Goal: Task Accomplishment & Management: Manage account settings

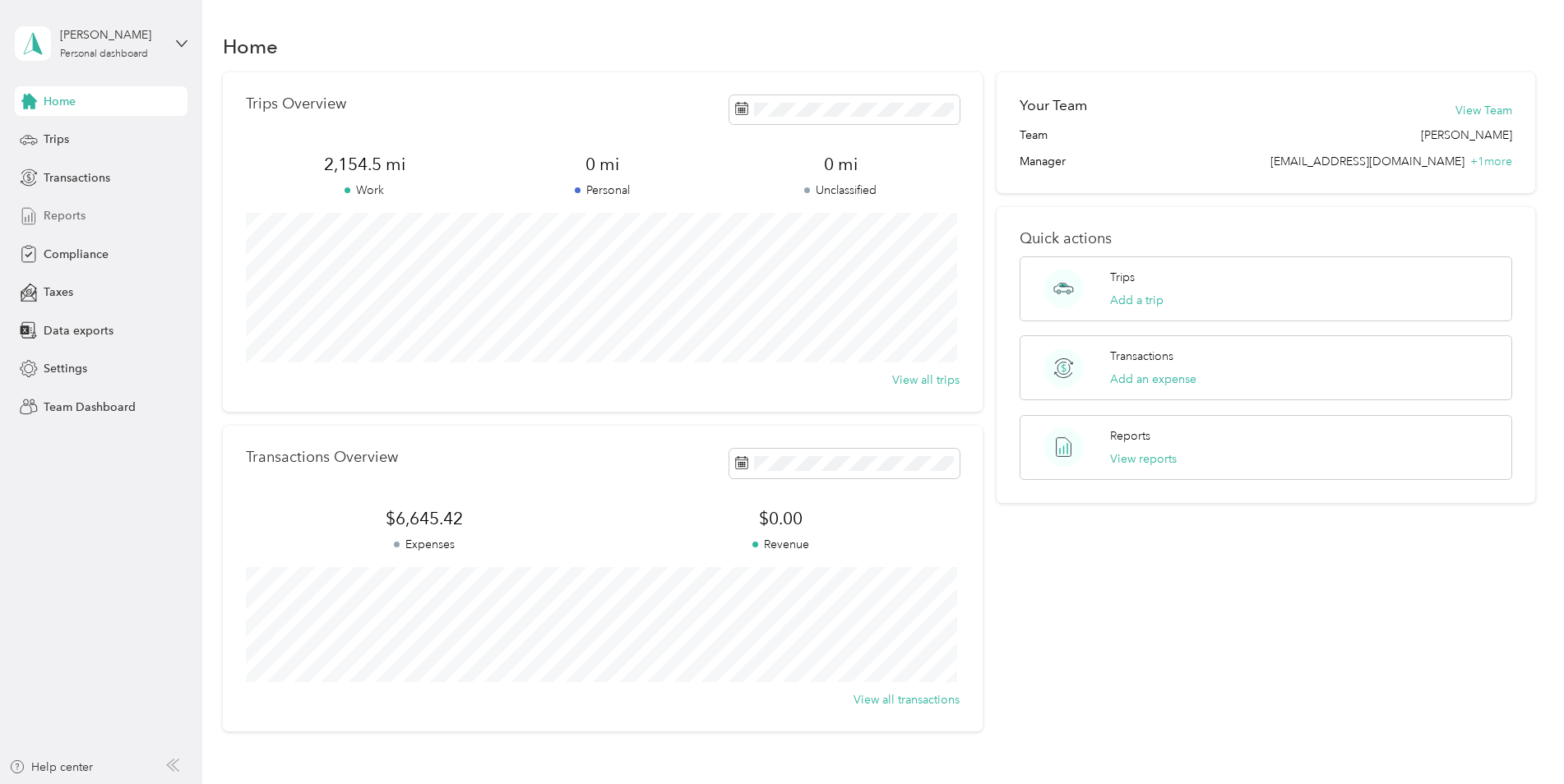
click at [69, 213] on span "Reports" at bounding box center [65, 215] width 42 height 17
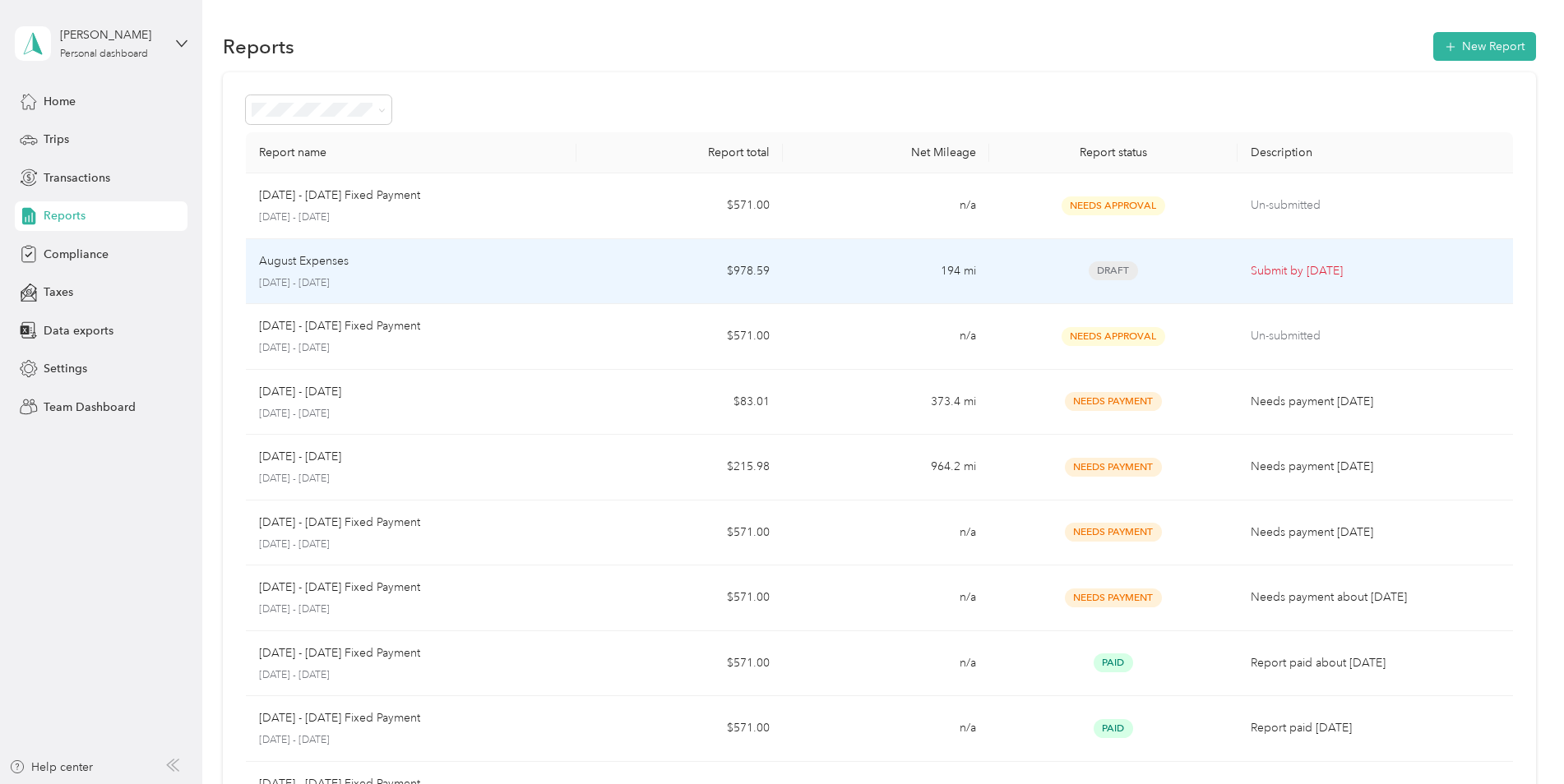
click at [1238, 266] on td "Submit by [DATE]" at bounding box center [1375, 272] width 275 height 66
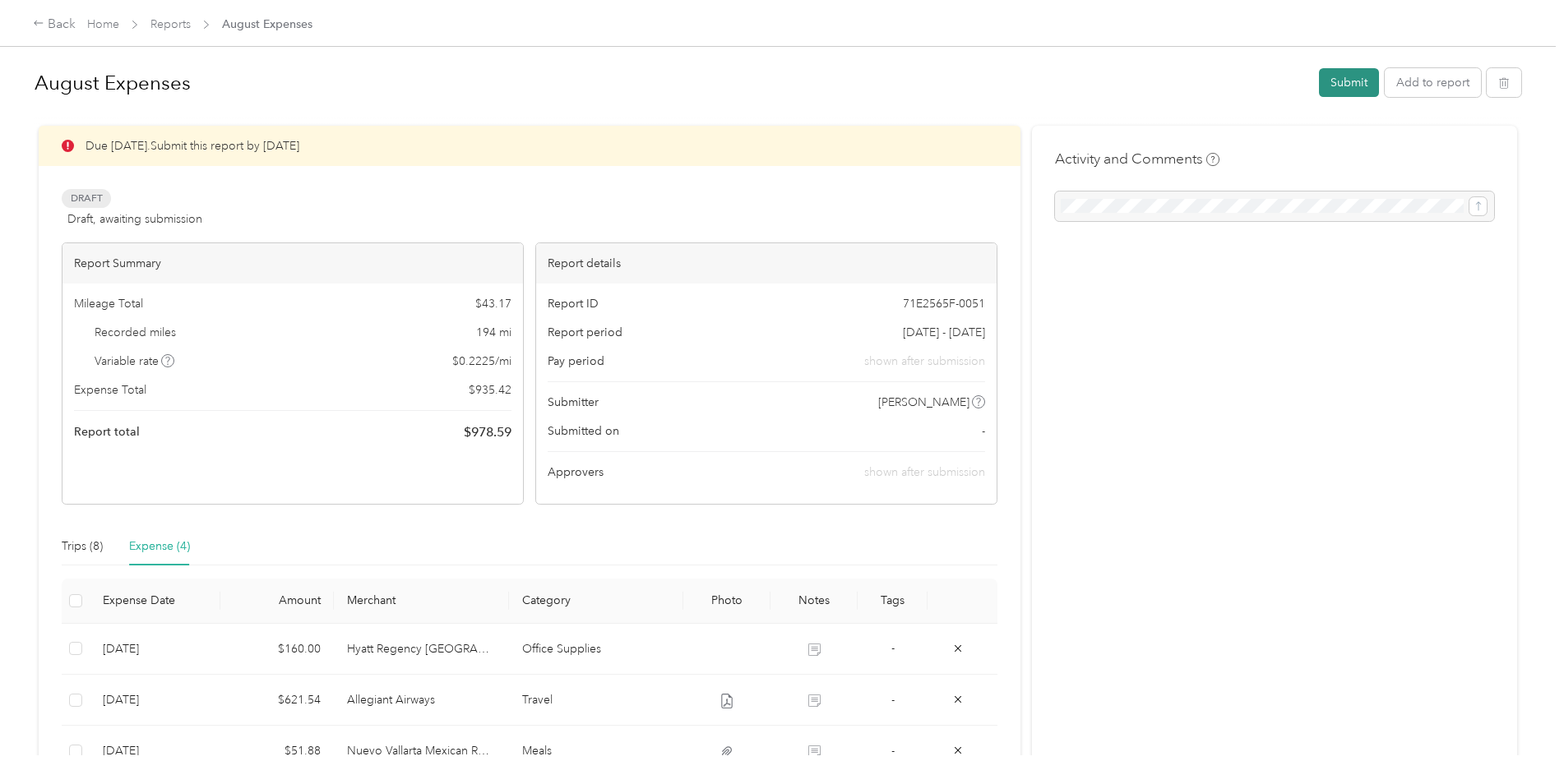
click at [1354, 84] on button "Submit" at bounding box center [1349, 82] width 60 height 28
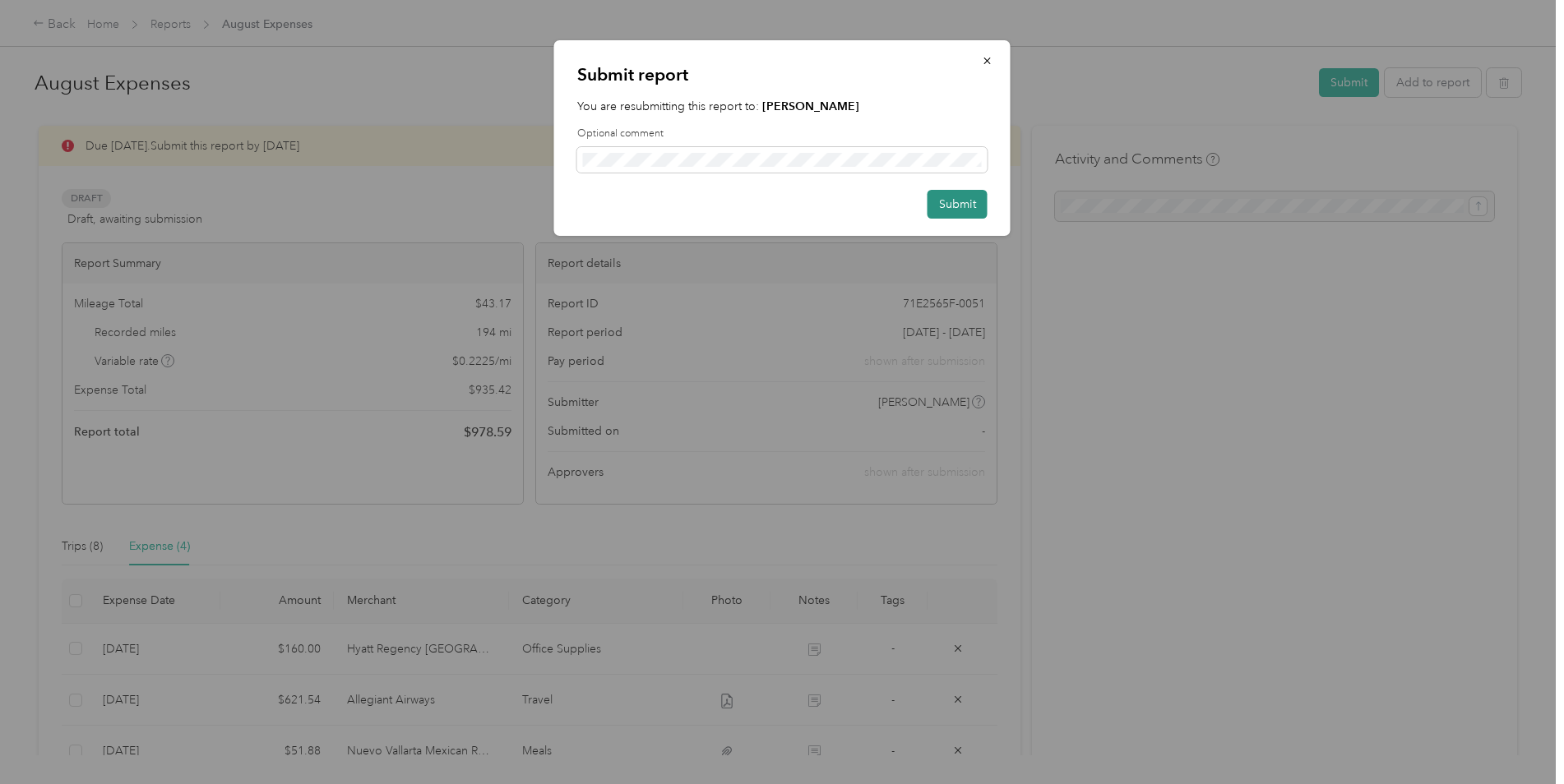
click at [965, 192] on button "Submit" at bounding box center [957, 204] width 60 height 28
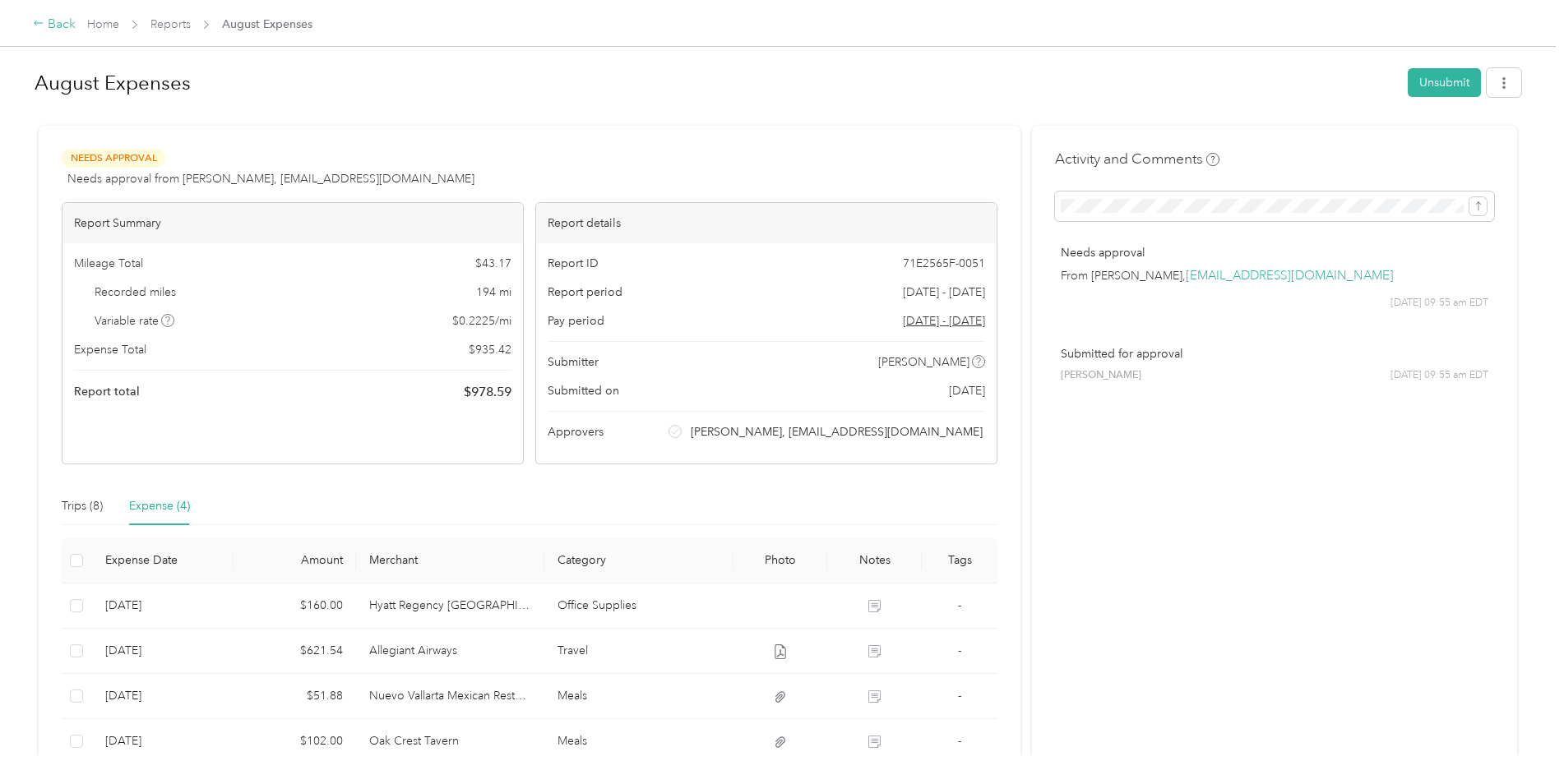
click at [57, 25] on div "Back" at bounding box center [54, 25] width 43 height 20
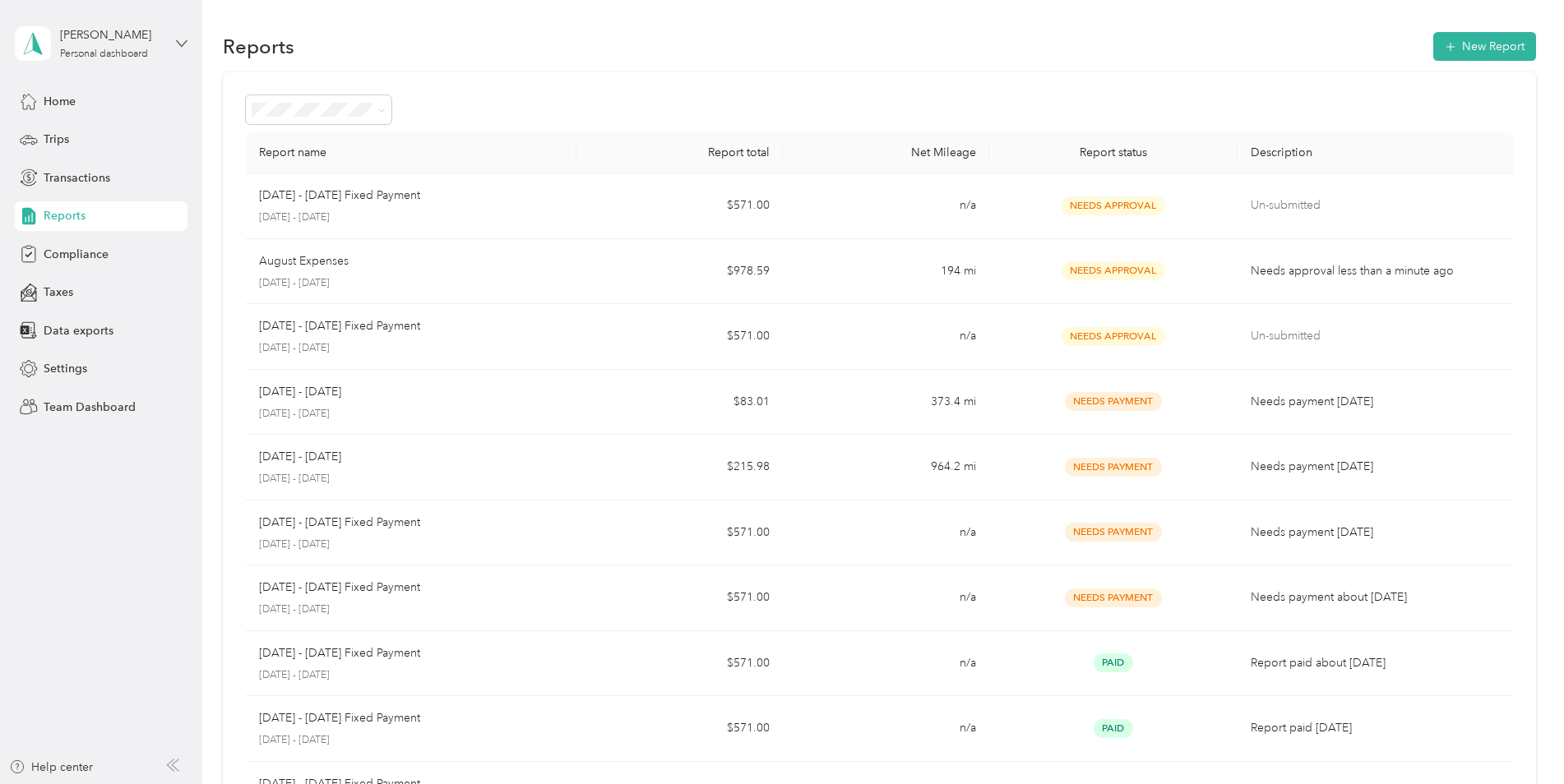
click at [183, 47] on icon at bounding box center [181, 43] width 12 height 12
click at [92, 134] on div "Team dashboard" at bounding box center [73, 134] width 88 height 17
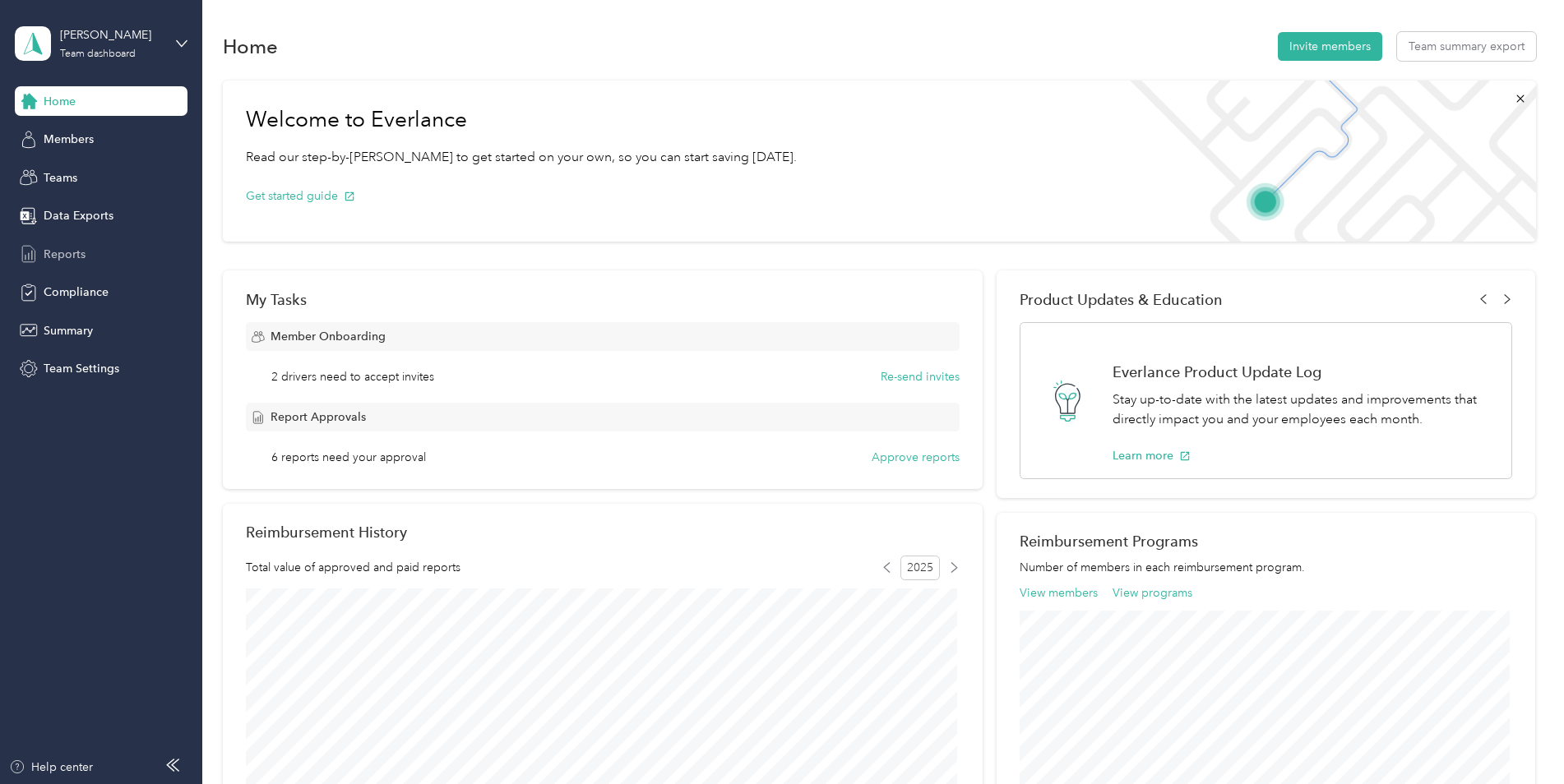
click at [66, 257] on span "Reports" at bounding box center [65, 254] width 42 height 17
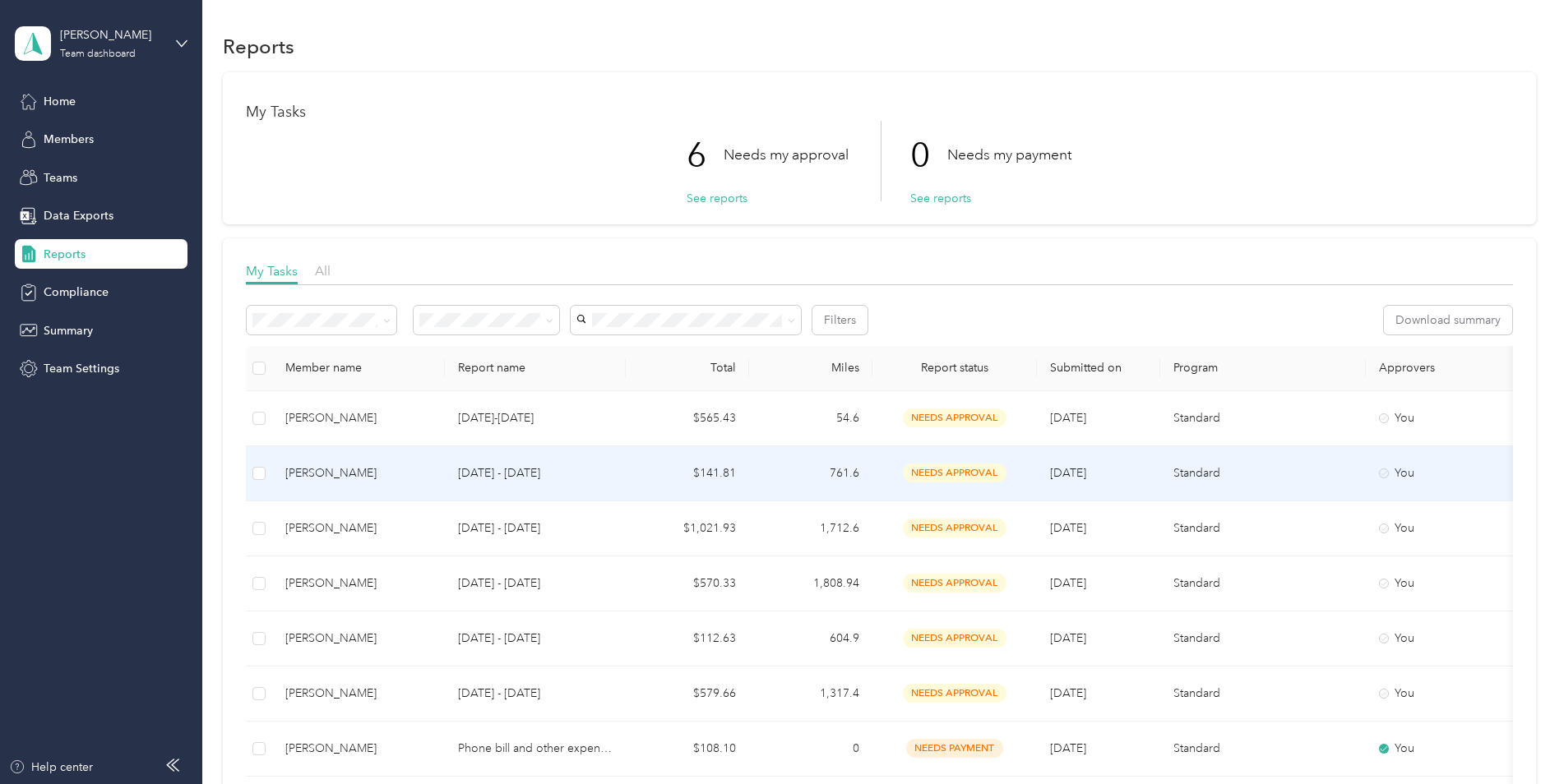
click at [955, 475] on span "needs approval" at bounding box center [955, 473] width 103 height 19
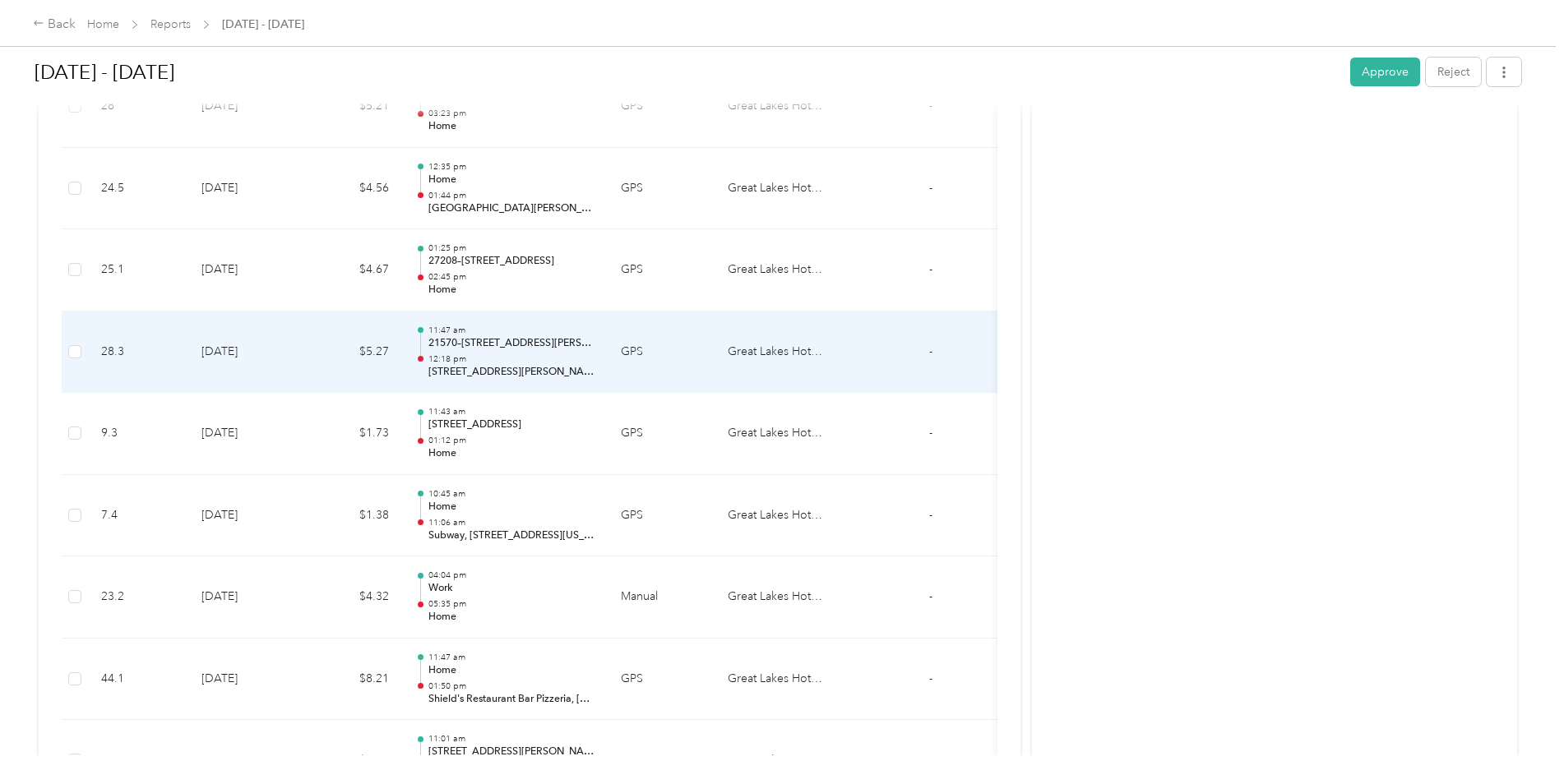
scroll to position [1316, 0]
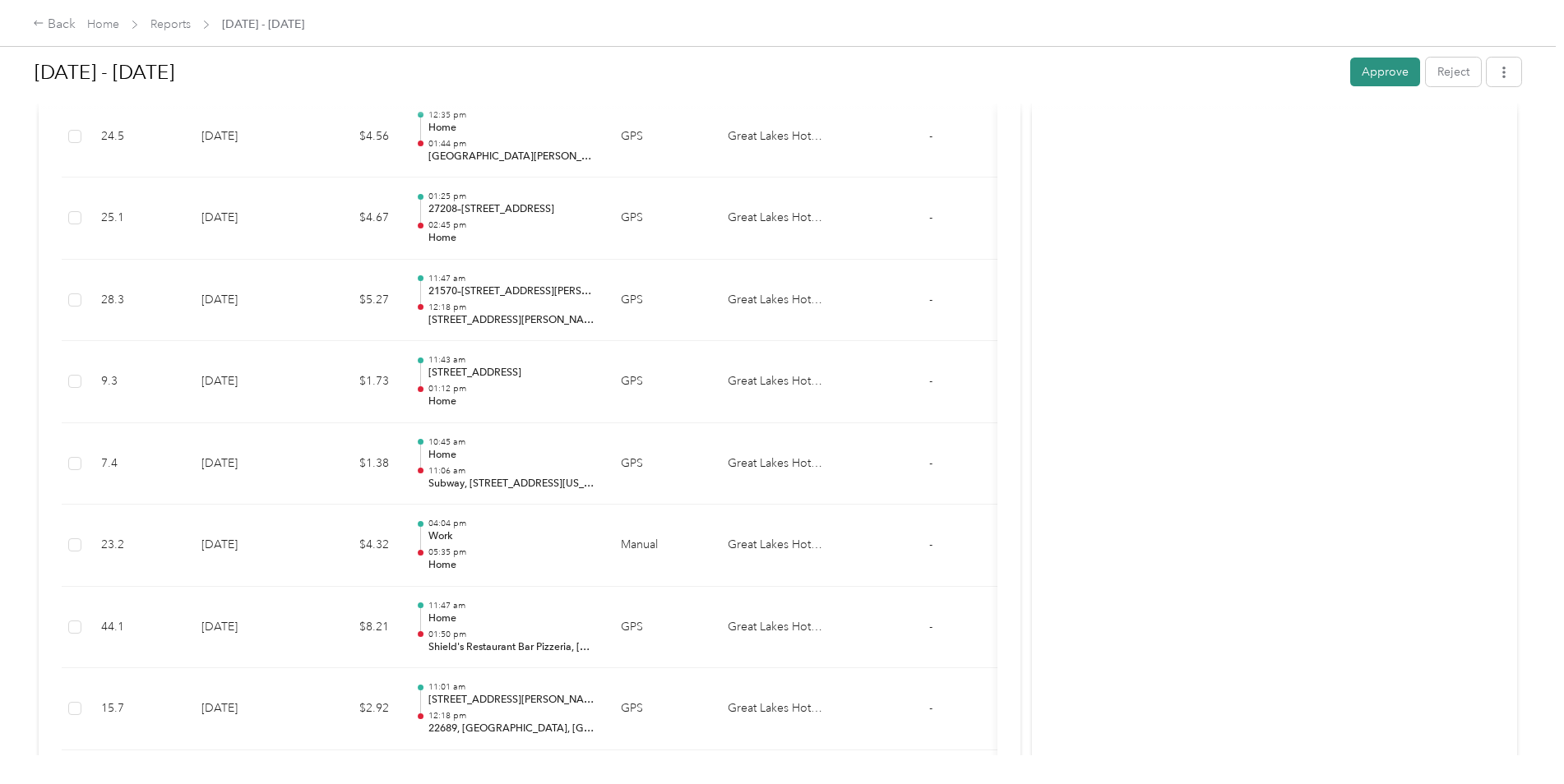
click at [1396, 65] on button "Approve" at bounding box center [1385, 71] width 70 height 28
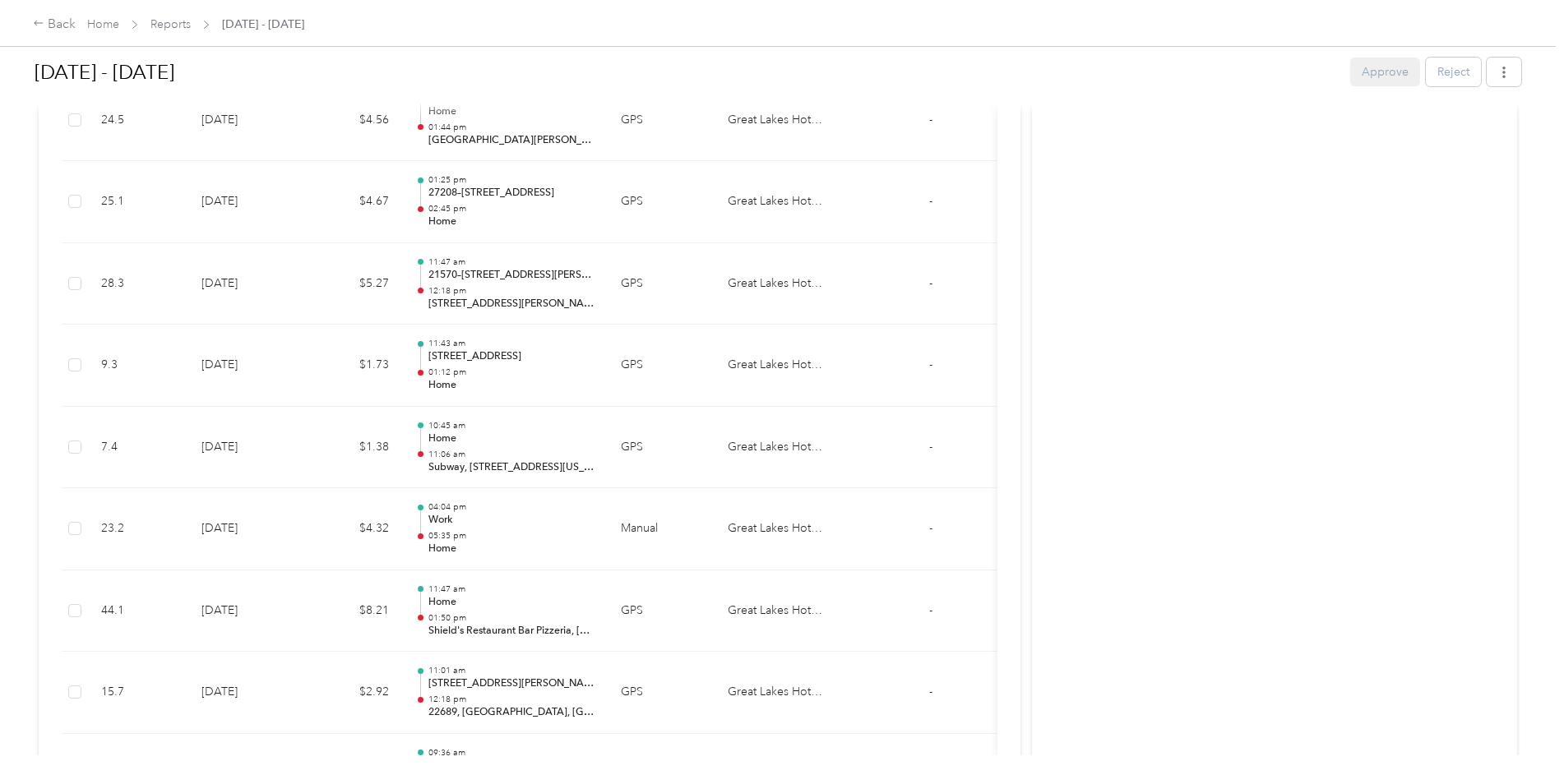
scroll to position [1336, 0]
click at [161, 22] on link "Reports" at bounding box center [170, 24] width 40 height 14
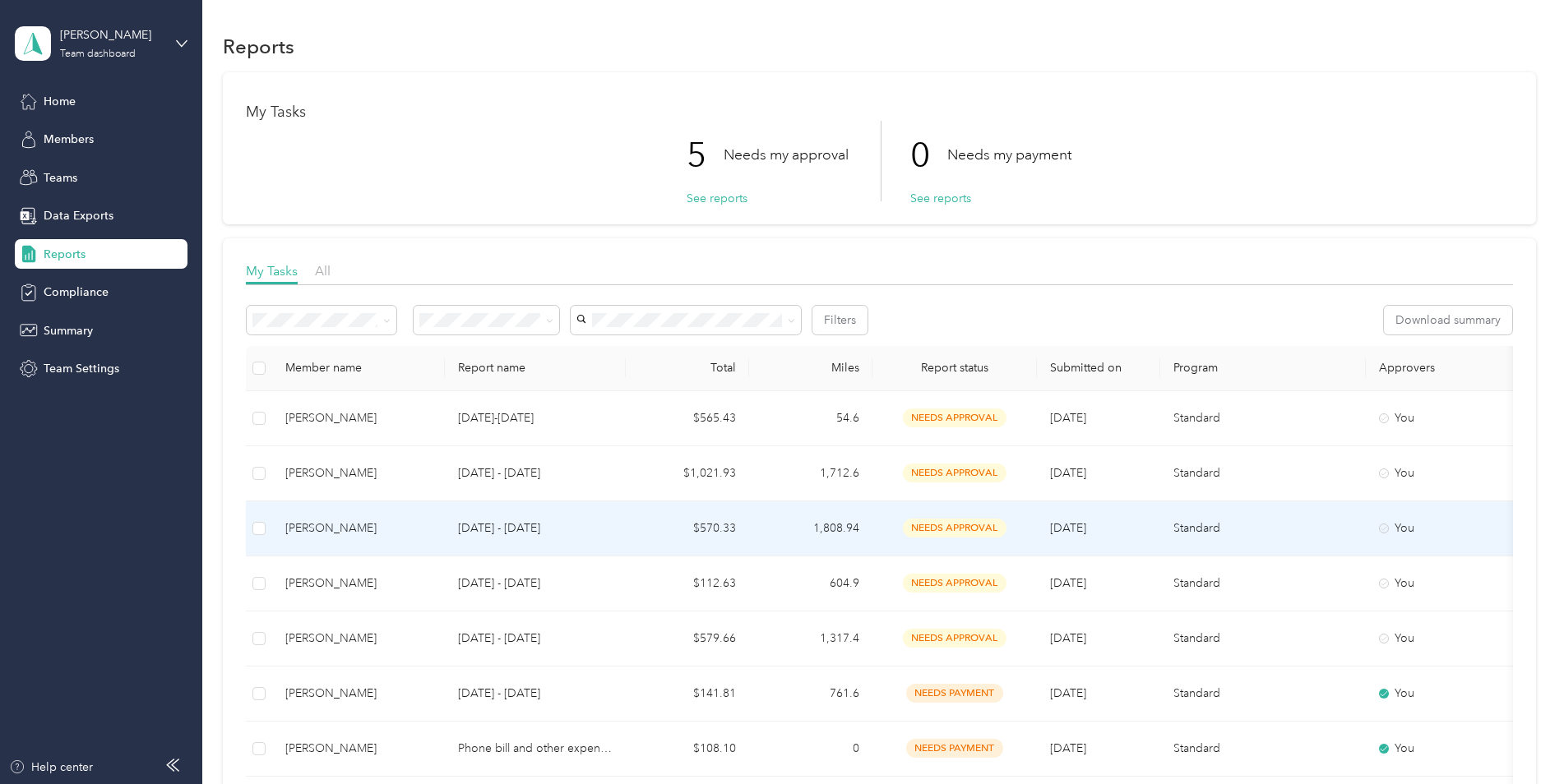
click at [969, 522] on span "needs approval" at bounding box center [955, 528] width 103 height 19
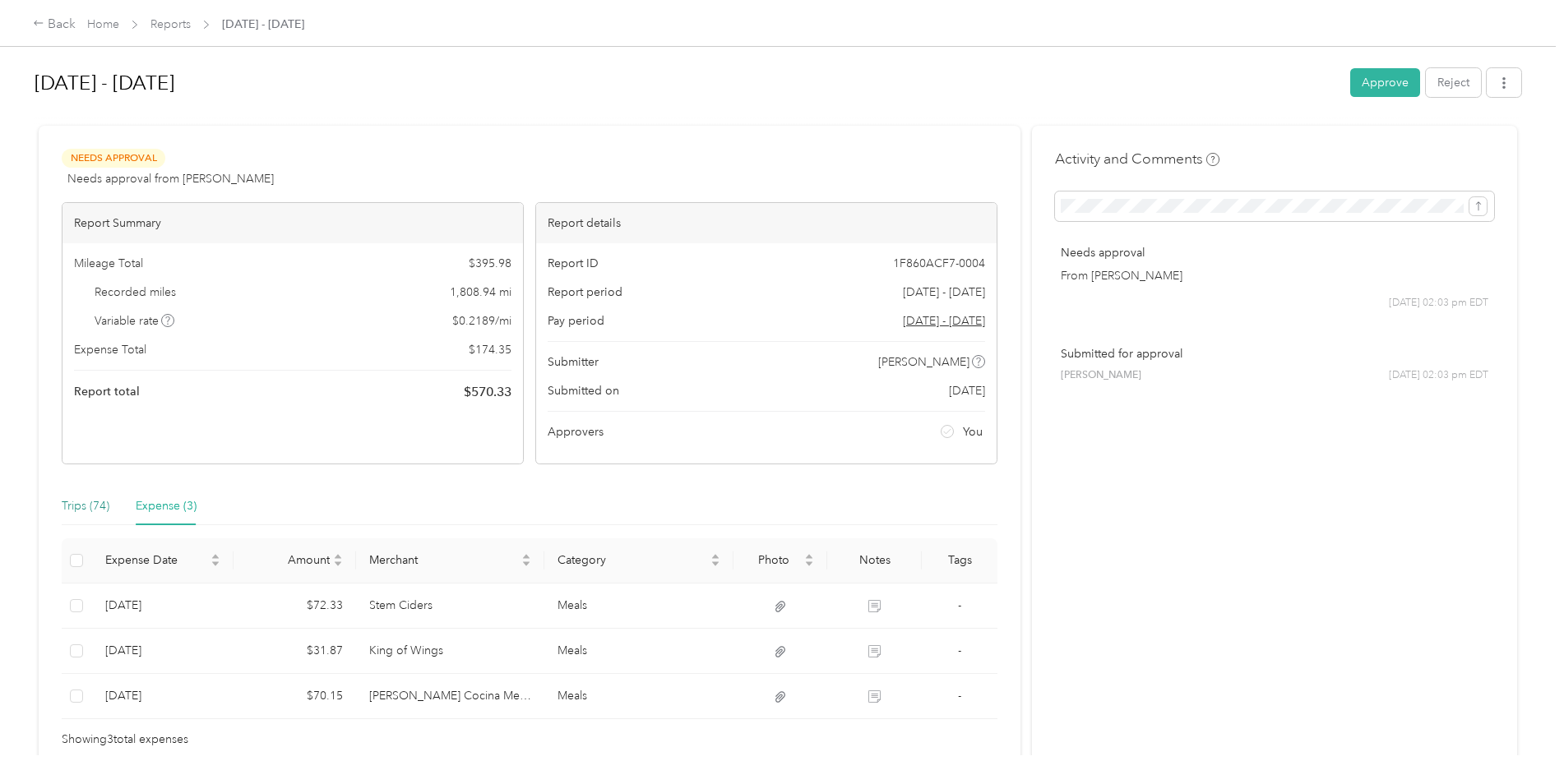
click at [81, 506] on div "Trips (74)" at bounding box center [85, 507] width 48 height 18
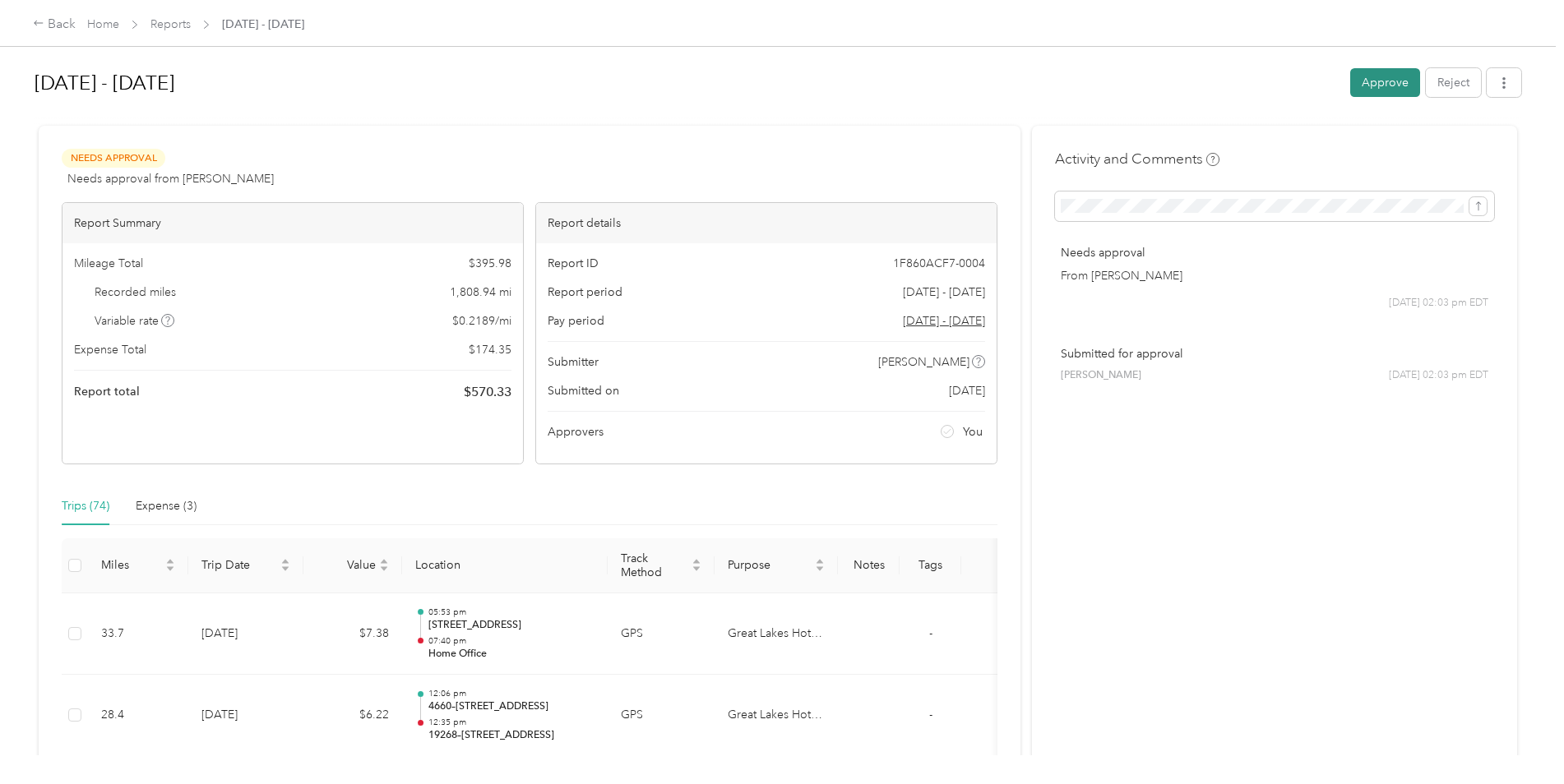
click at [1389, 79] on button "Approve" at bounding box center [1385, 82] width 70 height 28
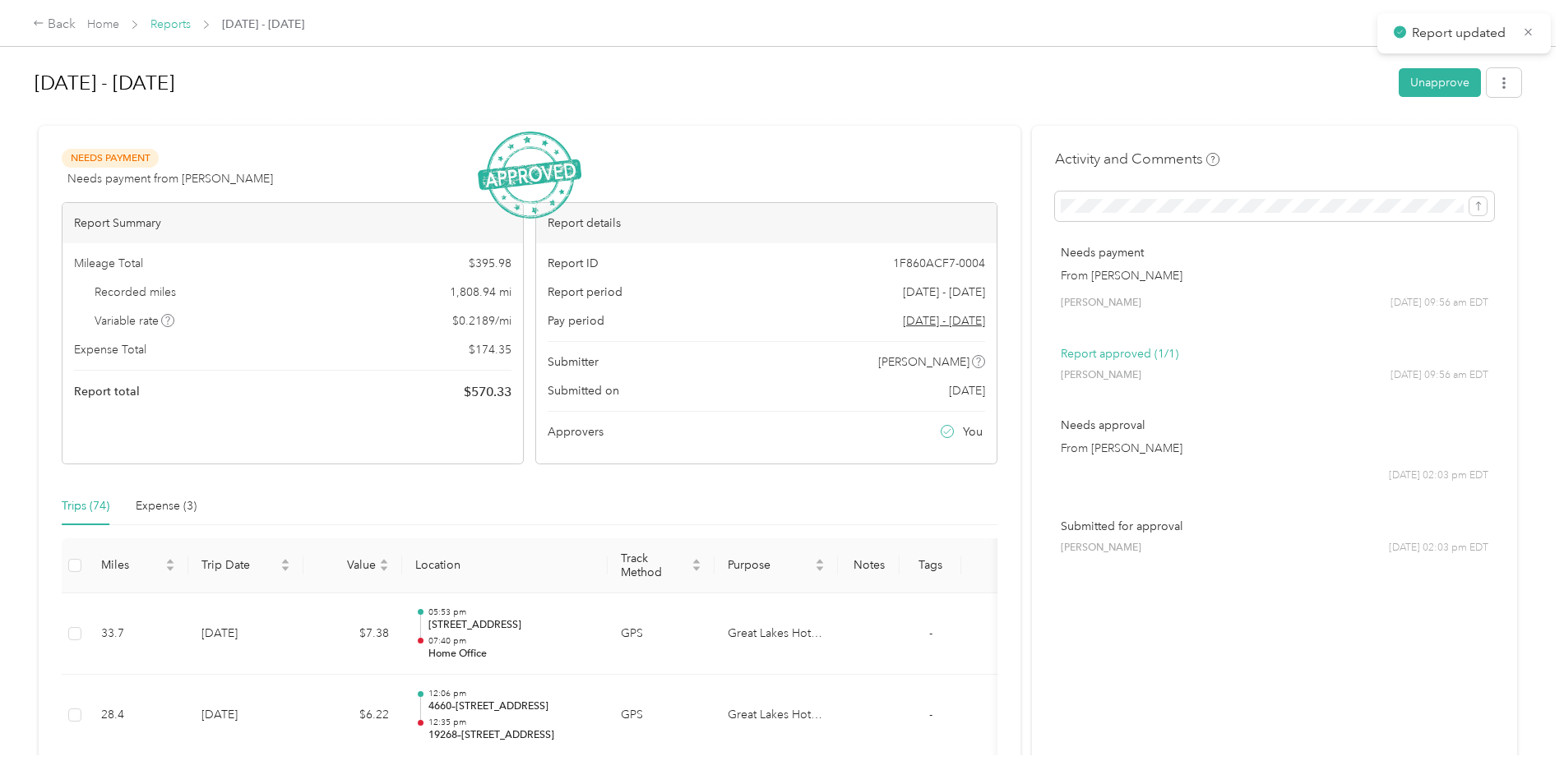
click at [166, 25] on link "Reports" at bounding box center [170, 24] width 40 height 14
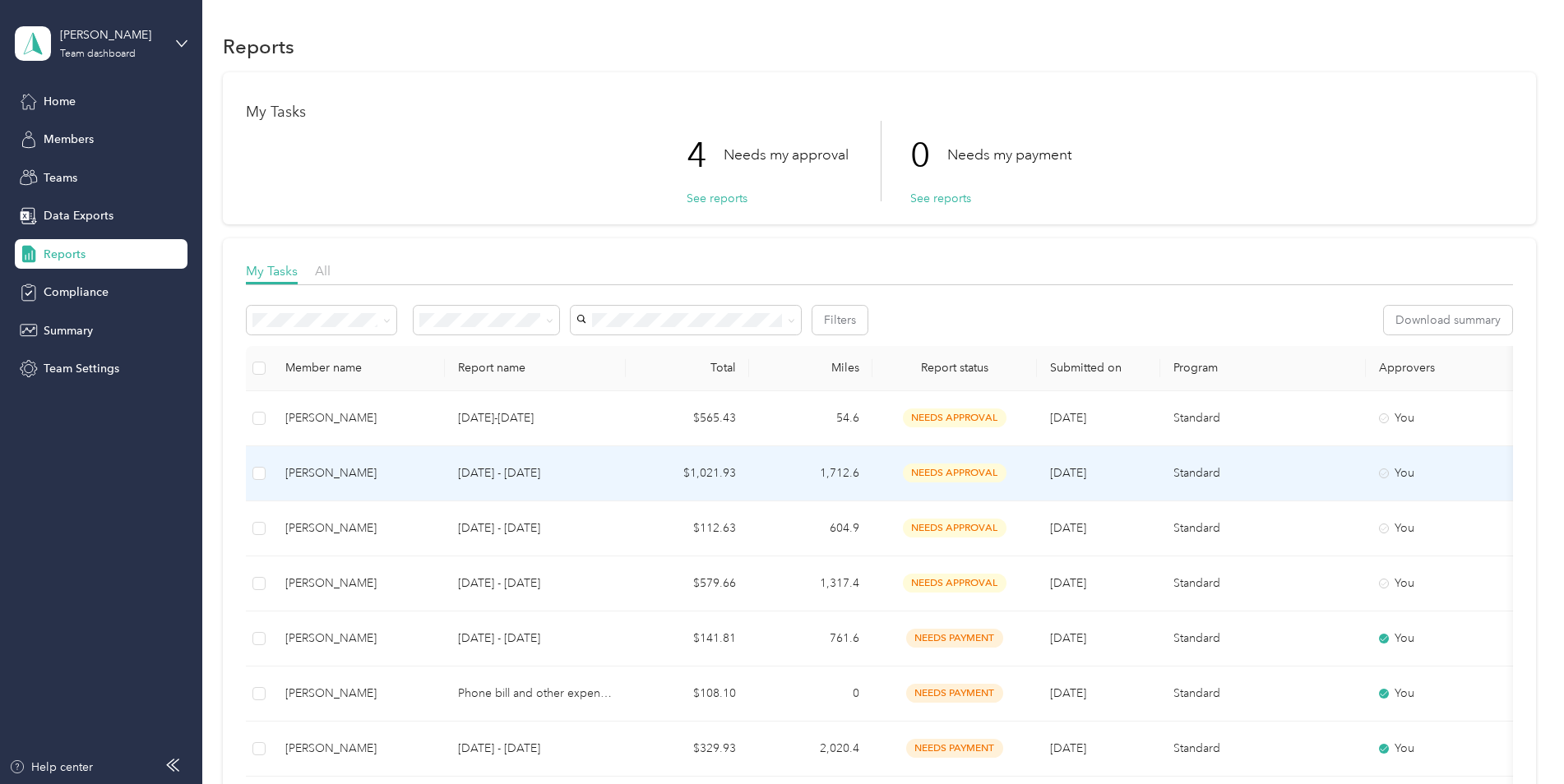
click at [960, 467] on span "needs approval" at bounding box center [955, 473] width 103 height 19
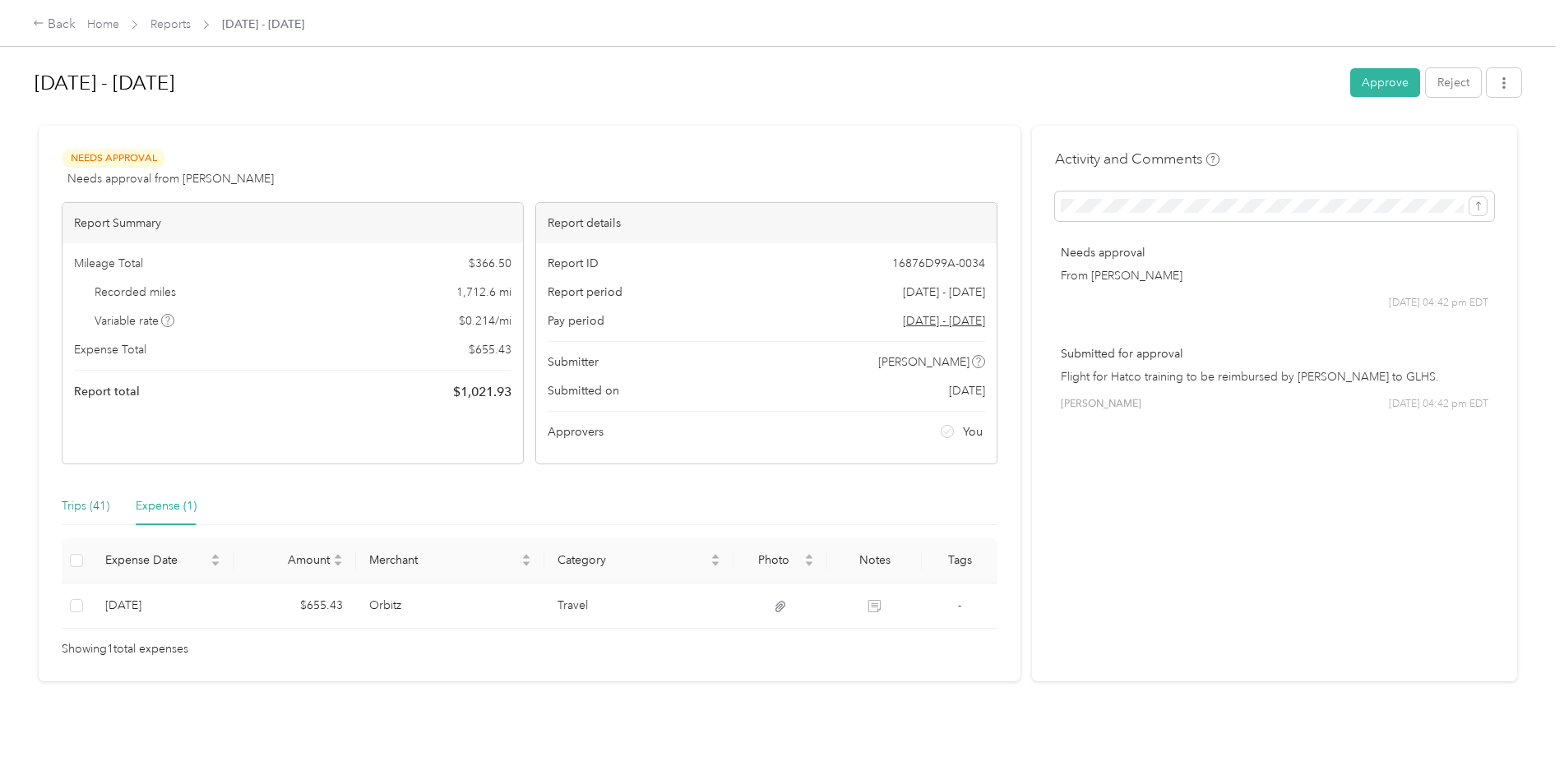
click at [70, 501] on div "Trips (41)" at bounding box center [85, 507] width 48 height 18
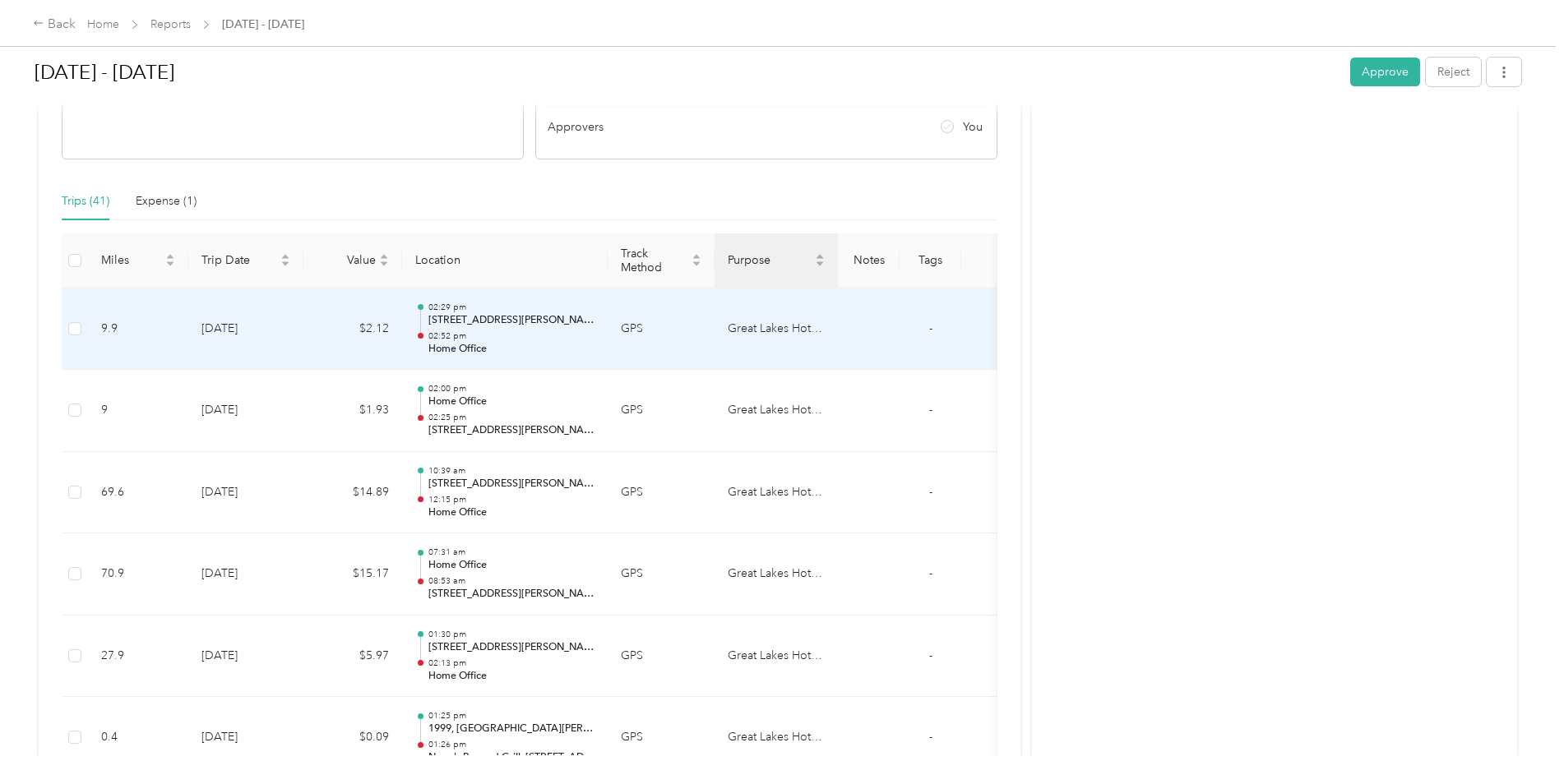
scroll to position [206, 0]
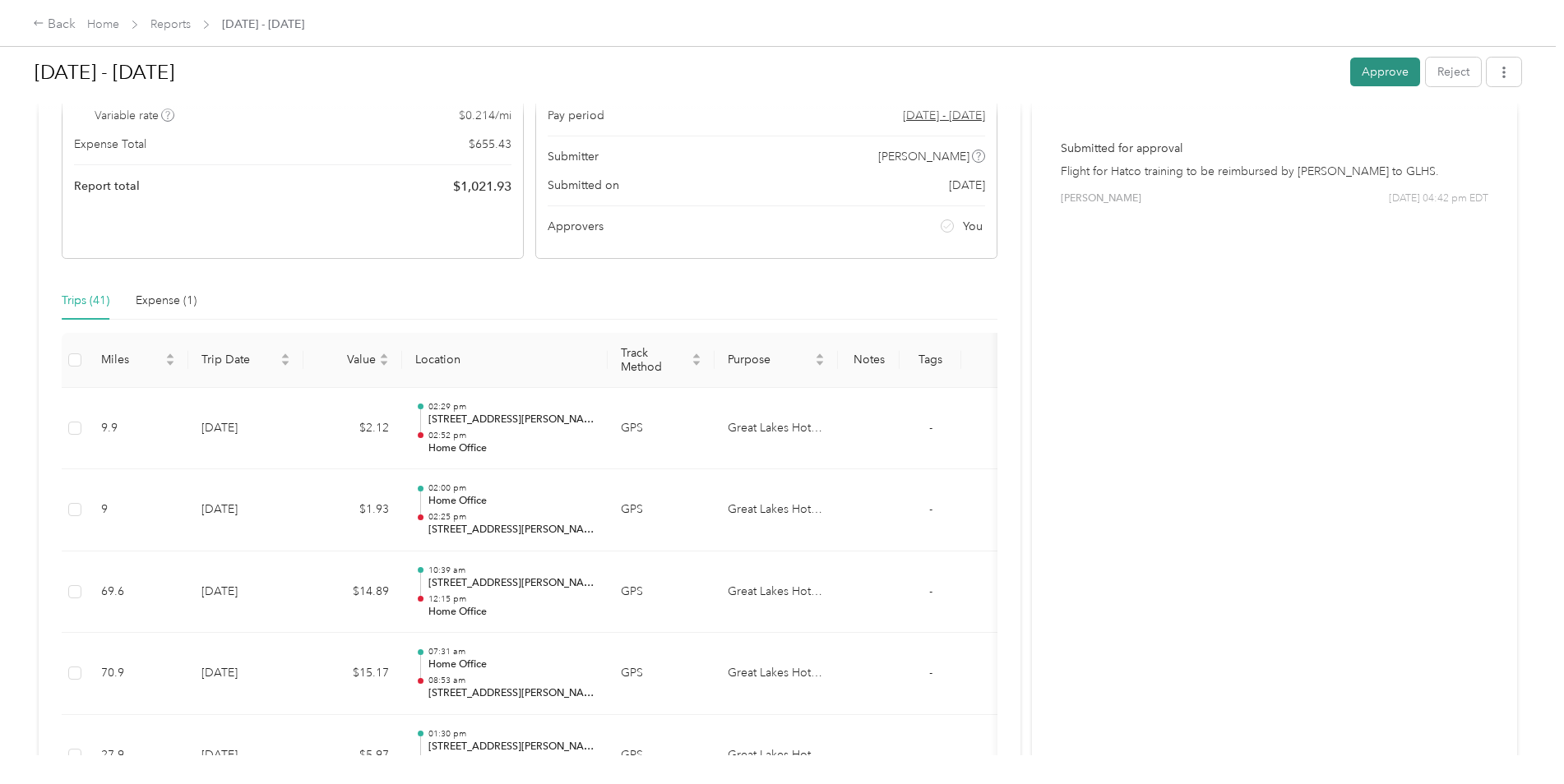
click at [1400, 70] on button "Approve" at bounding box center [1385, 71] width 70 height 28
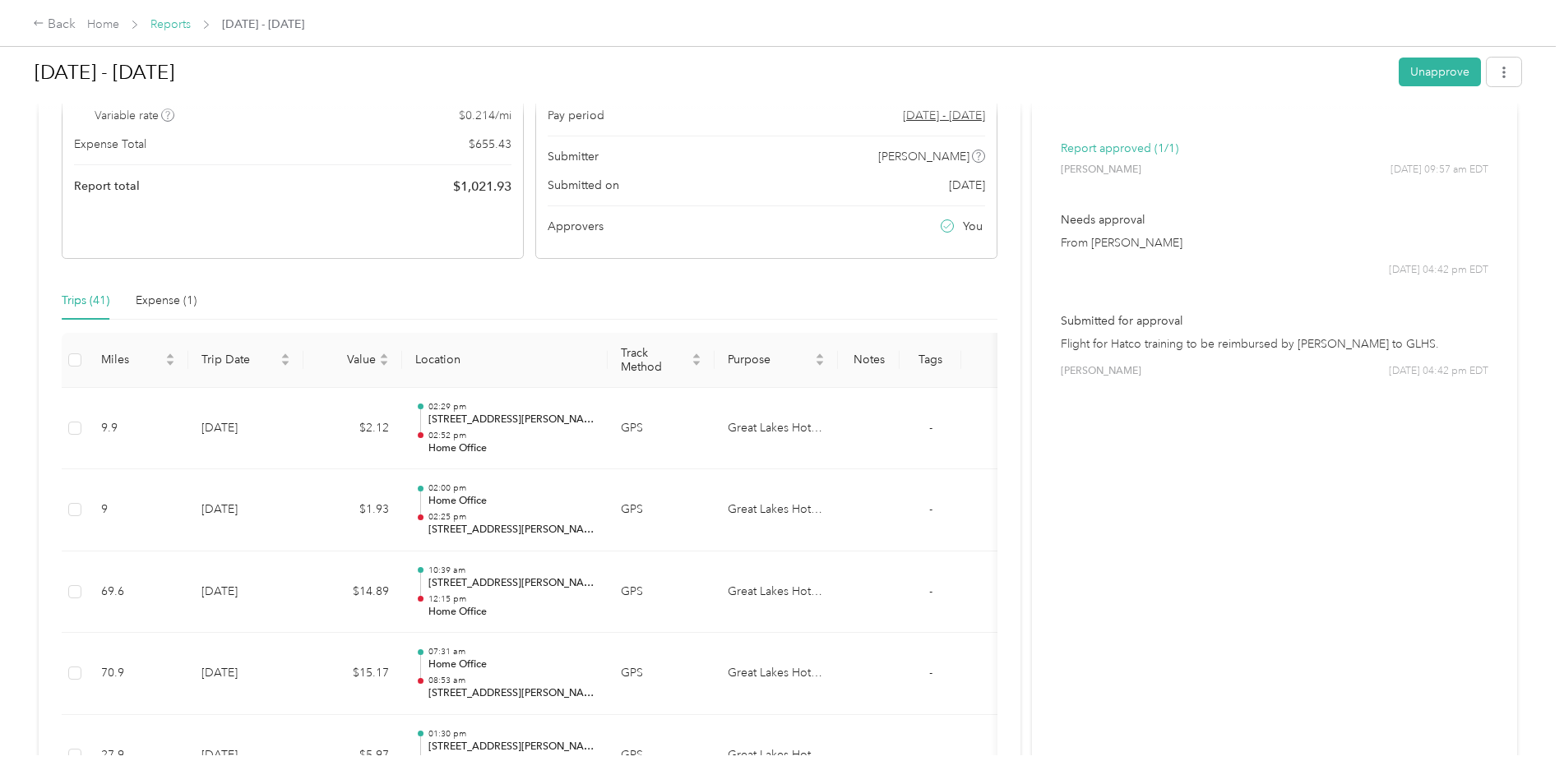
click at [167, 26] on link "Reports" at bounding box center [170, 24] width 40 height 14
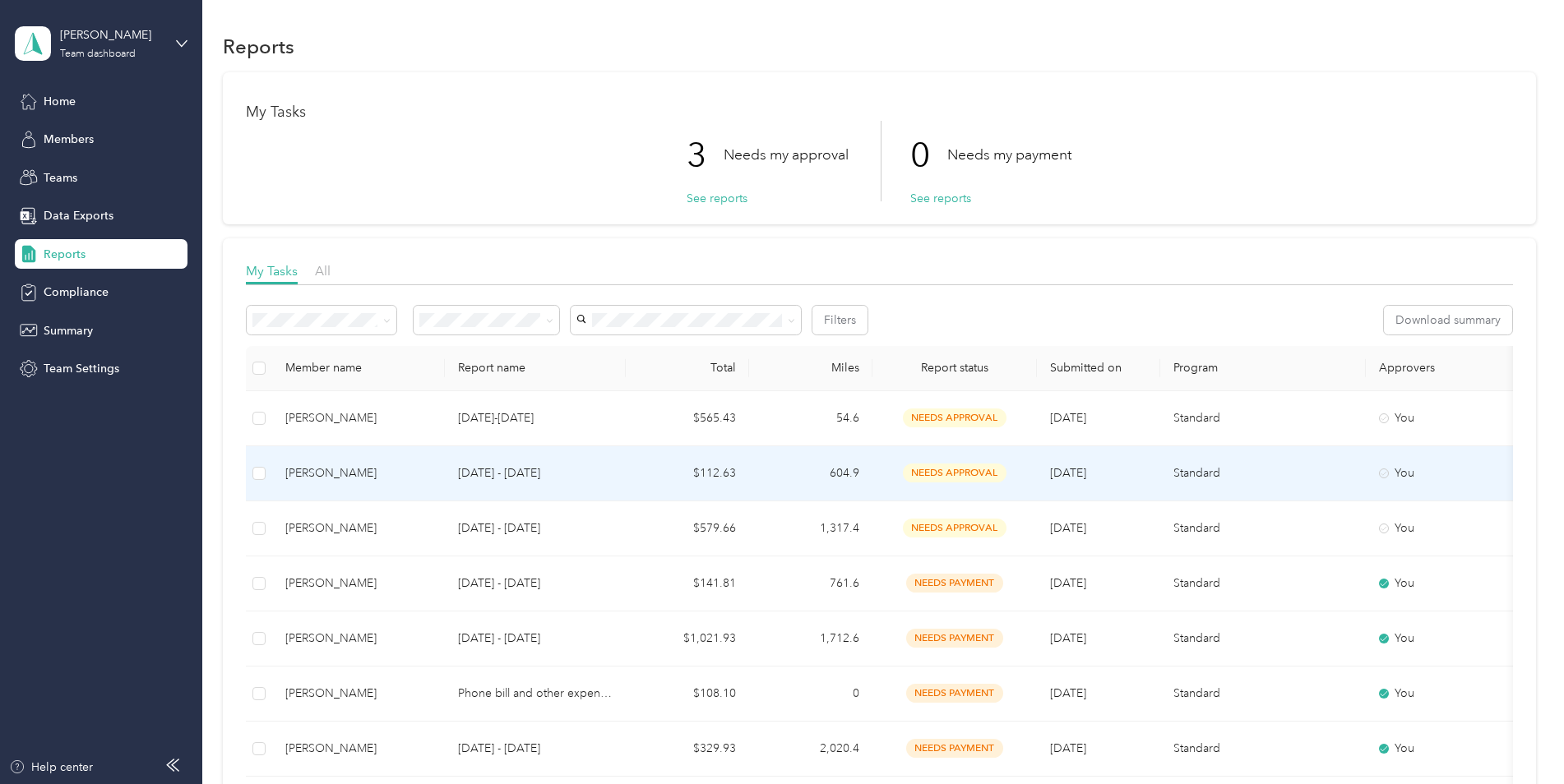
click at [944, 473] on span "needs approval" at bounding box center [955, 473] width 103 height 19
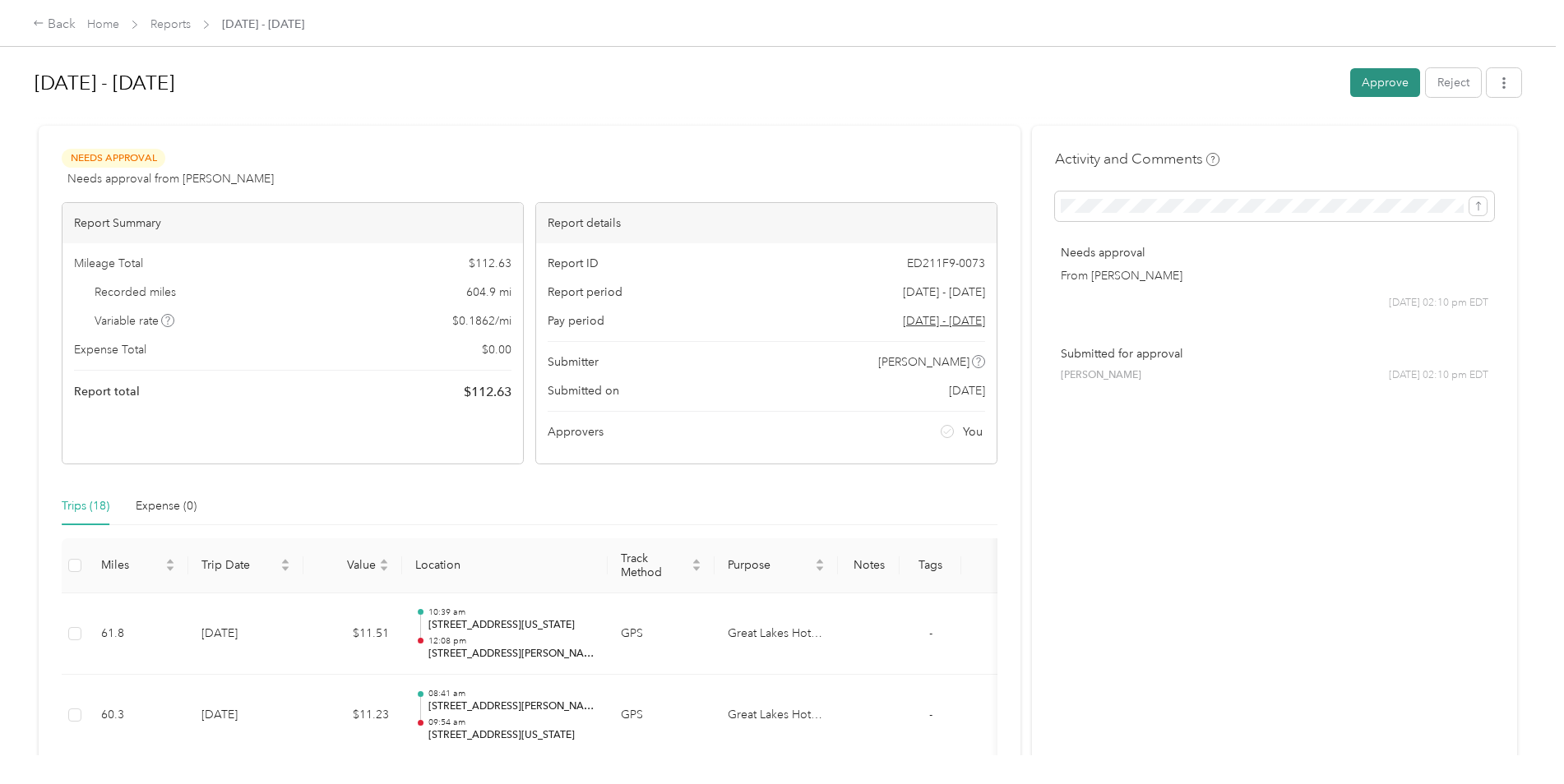
click at [1396, 77] on button "Approve" at bounding box center [1385, 82] width 70 height 28
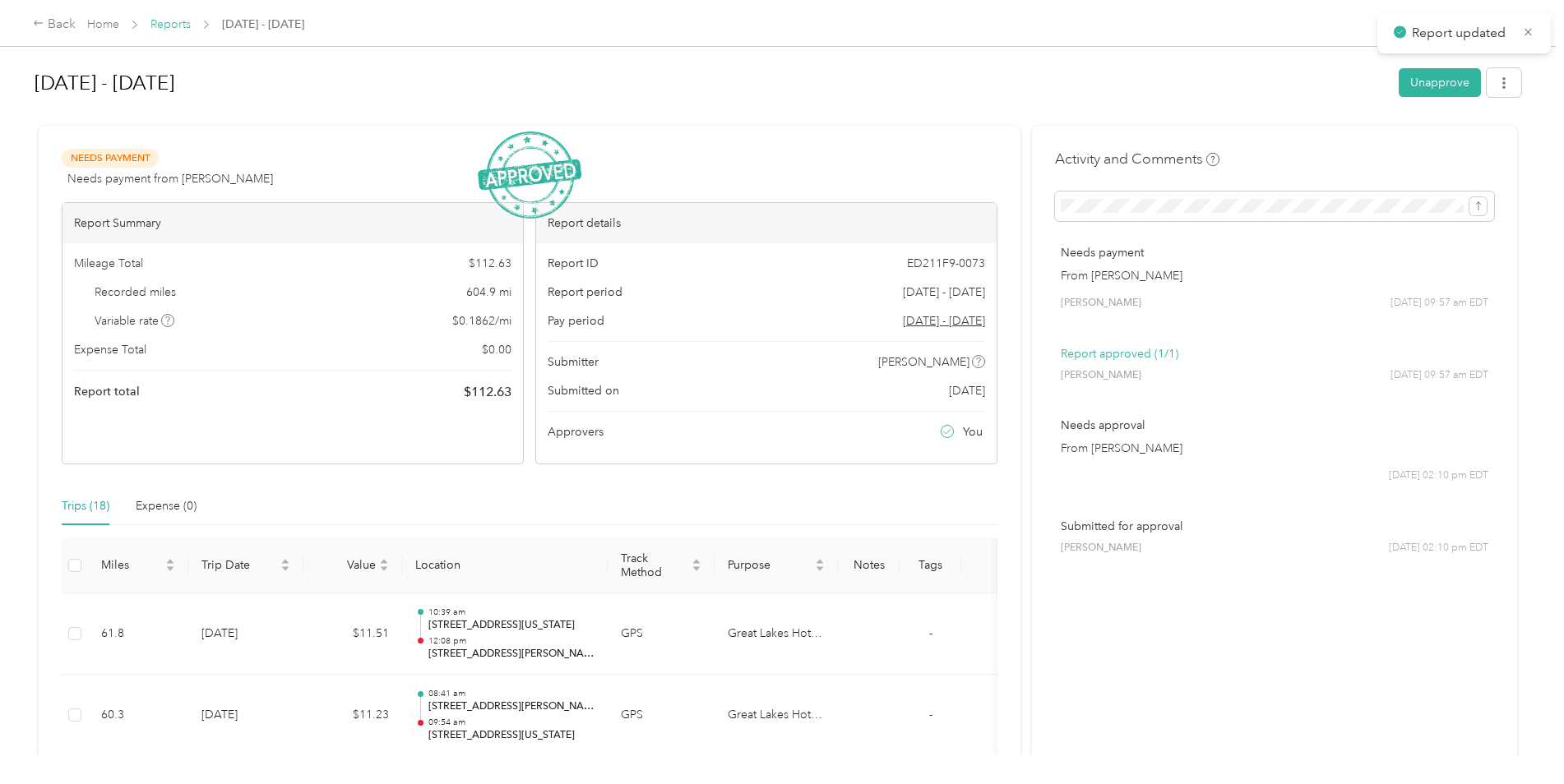
click at [175, 25] on link "Reports" at bounding box center [170, 24] width 40 height 14
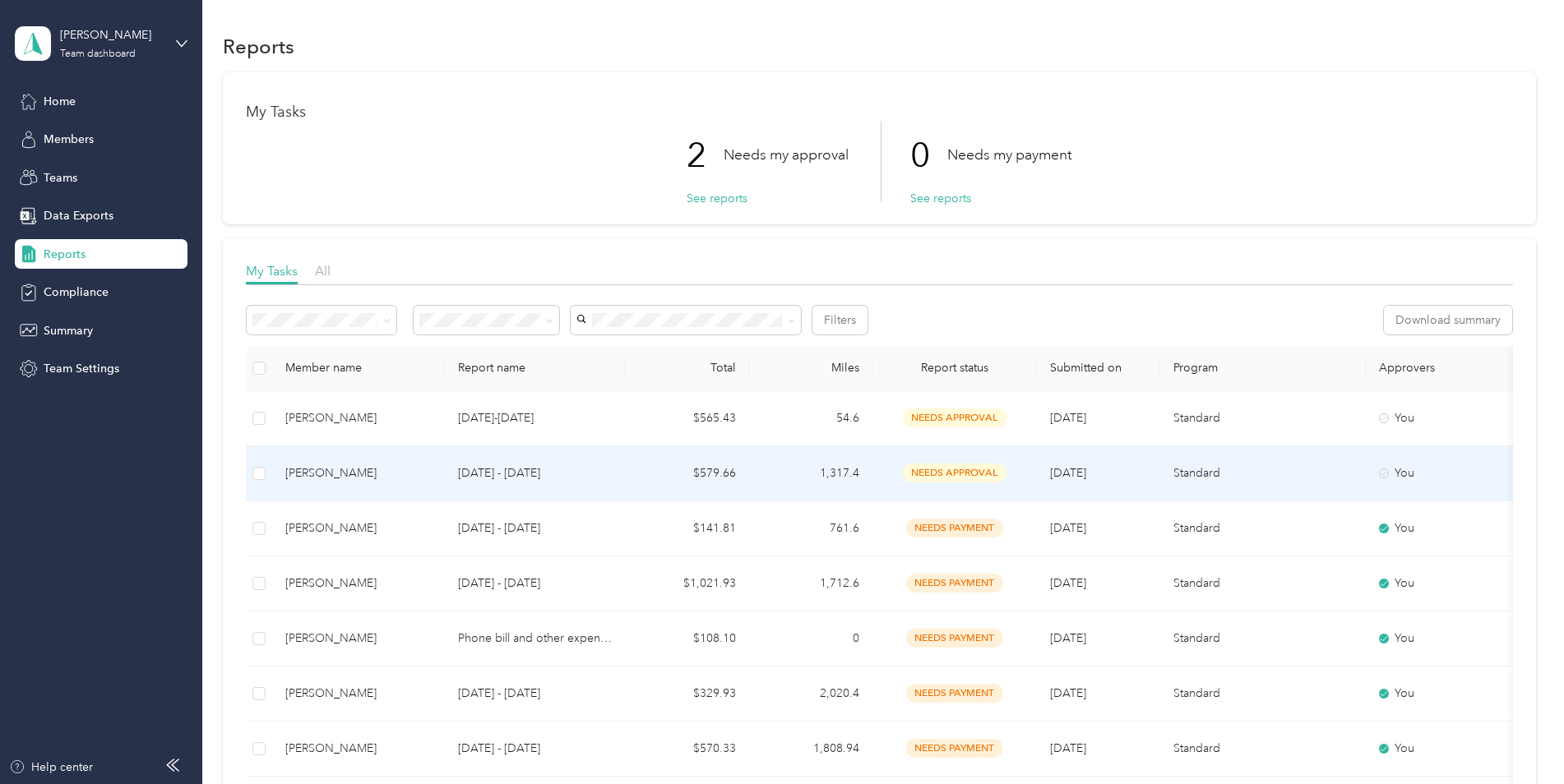
click at [984, 474] on span "needs approval" at bounding box center [955, 473] width 103 height 19
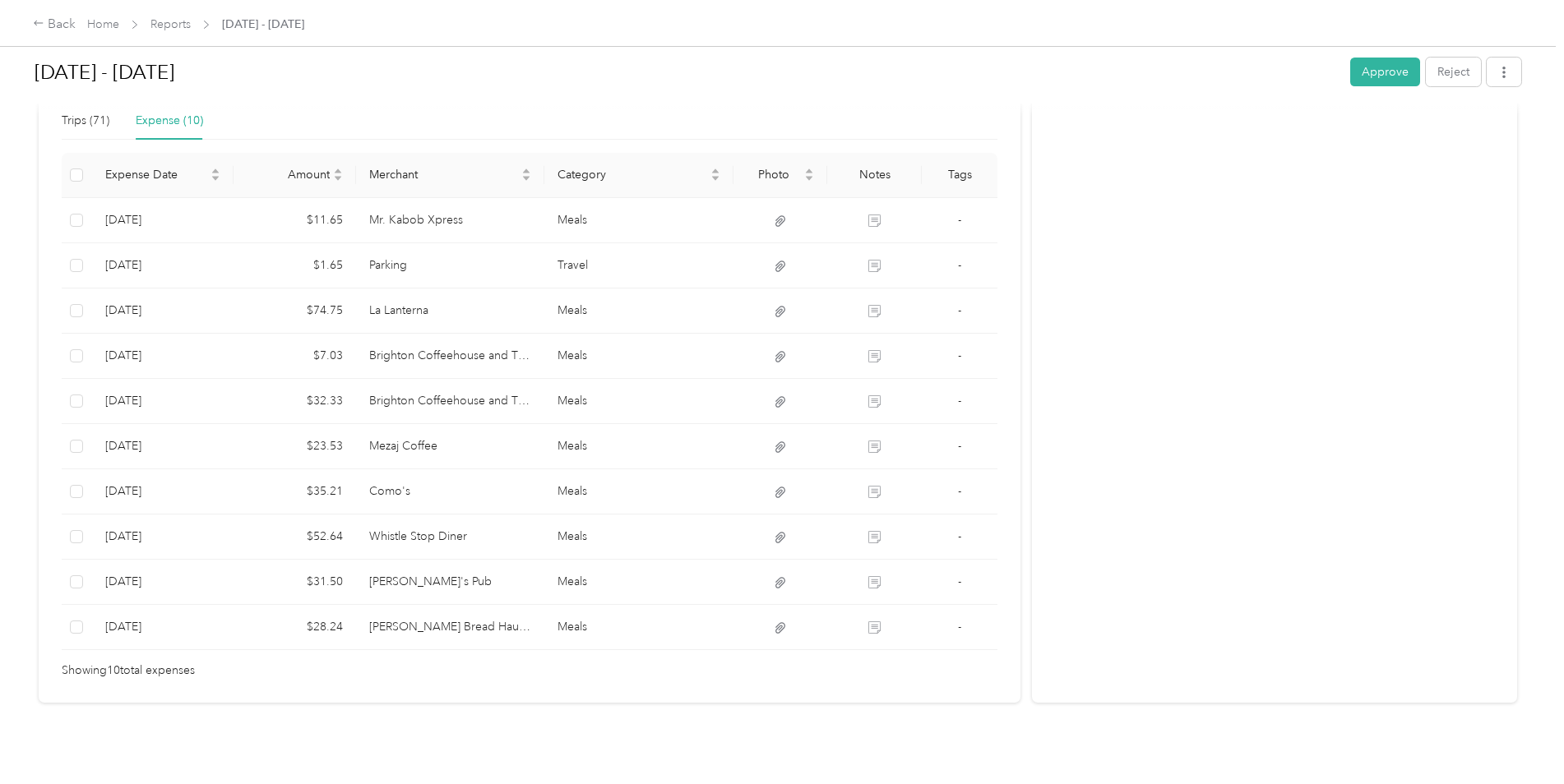
scroll to position [391, 0]
click at [1379, 68] on button "Approve" at bounding box center [1385, 71] width 70 height 28
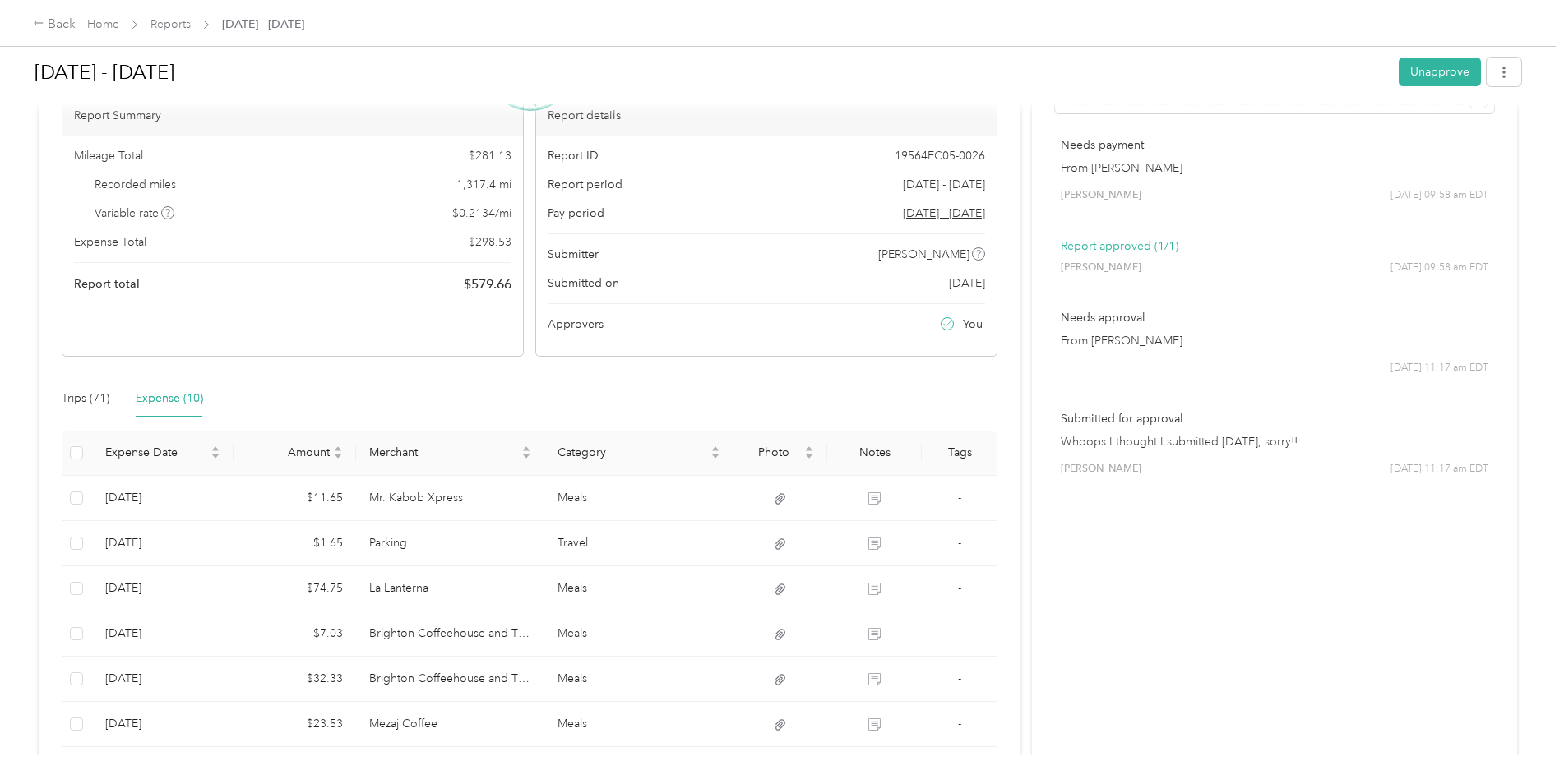
scroll to position [20, 0]
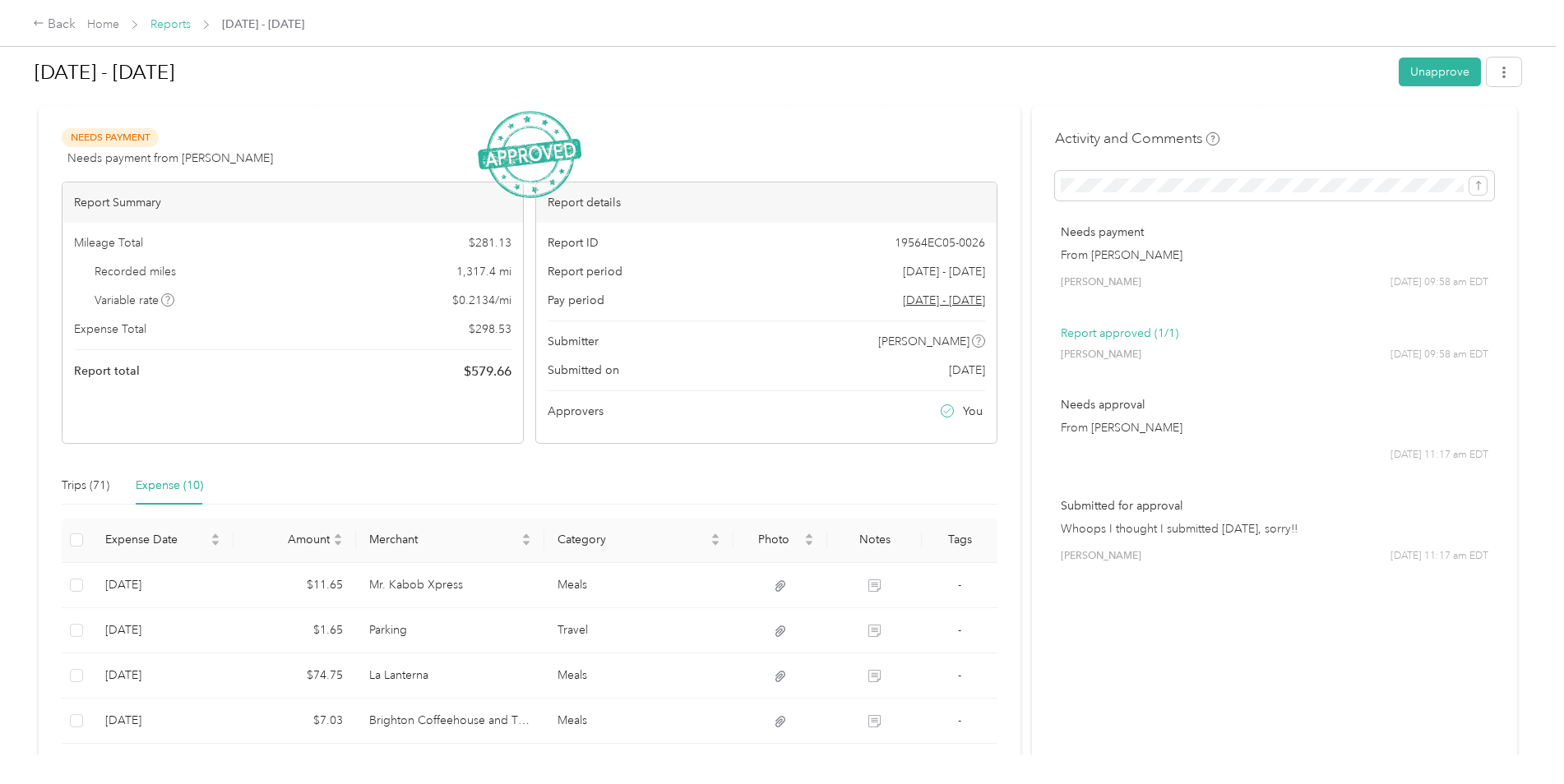
click at [180, 24] on link "Reports" at bounding box center [170, 24] width 40 height 14
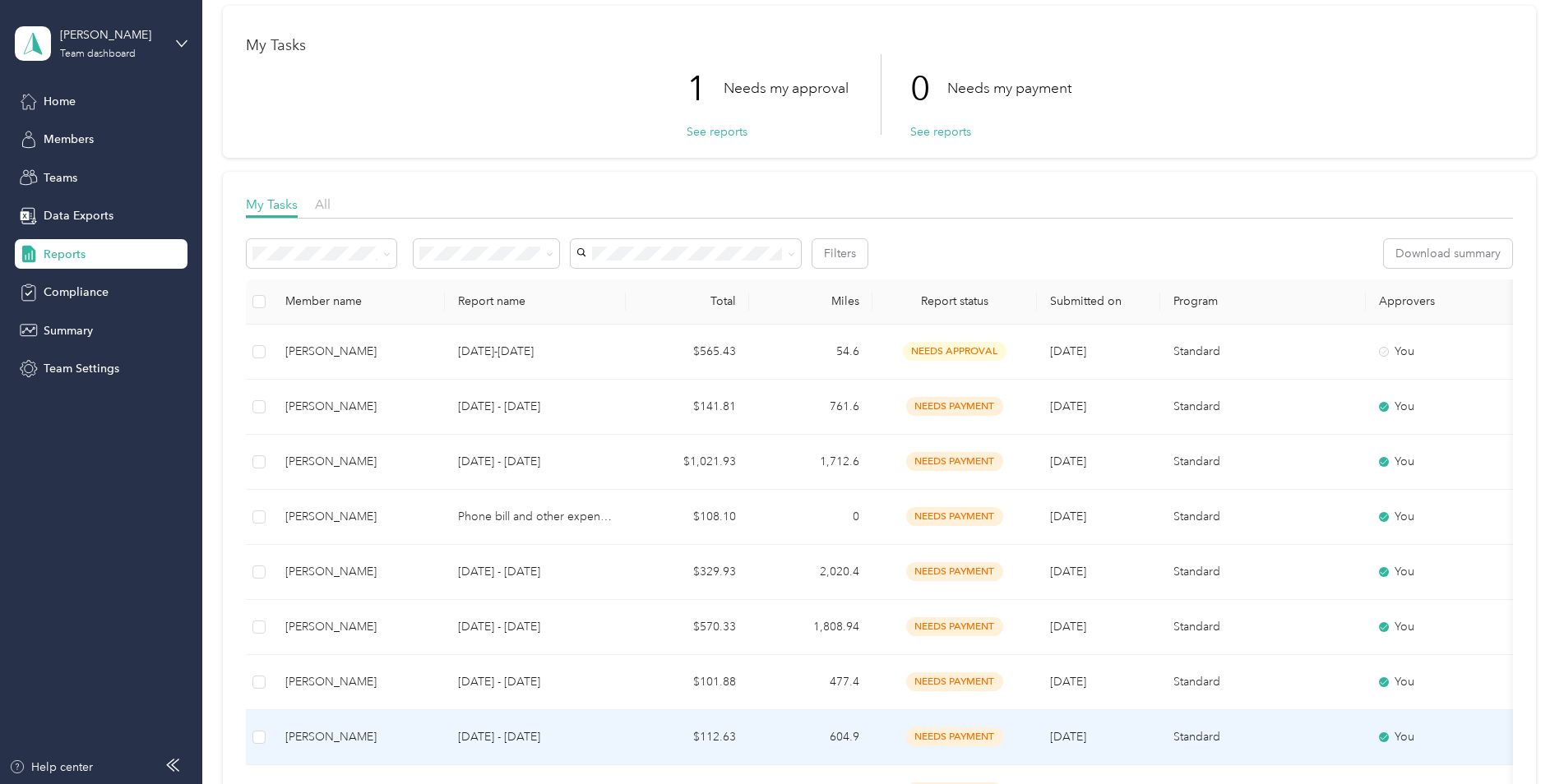
scroll to position [20, 0]
